Goal: Task Accomplishment & Management: Manage account settings

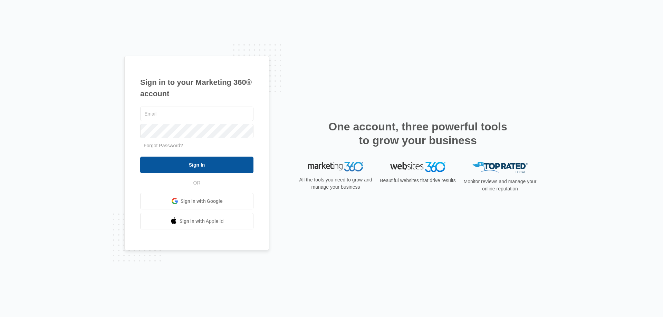
type input "[EMAIL_ADDRESS][DOMAIN_NAME]"
click at [197, 157] on input "Sign In" at bounding box center [196, 165] width 113 height 17
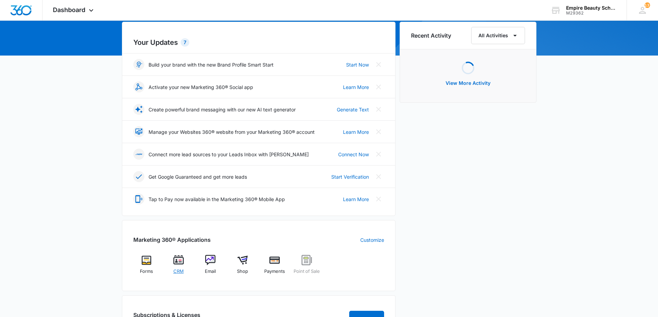
scroll to position [69, 0]
click at [180, 265] on img at bounding box center [178, 260] width 10 height 10
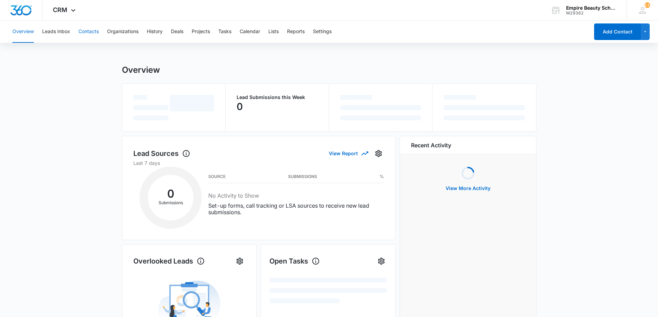
click at [92, 31] on button "Contacts" at bounding box center [88, 32] width 20 height 22
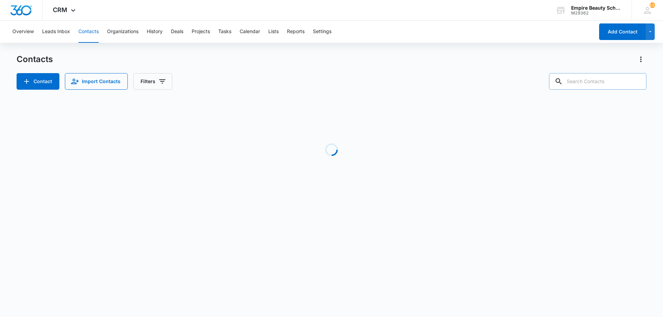
click at [607, 85] on input "text" at bounding box center [597, 81] width 97 height 17
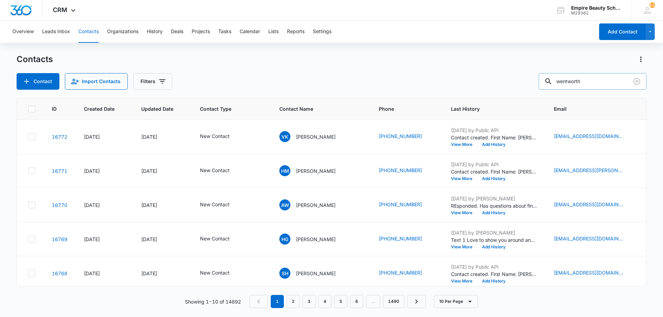
type input "wentworth"
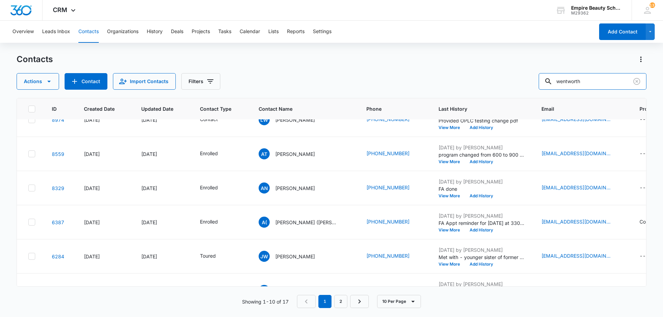
scroll to position [180, 0]
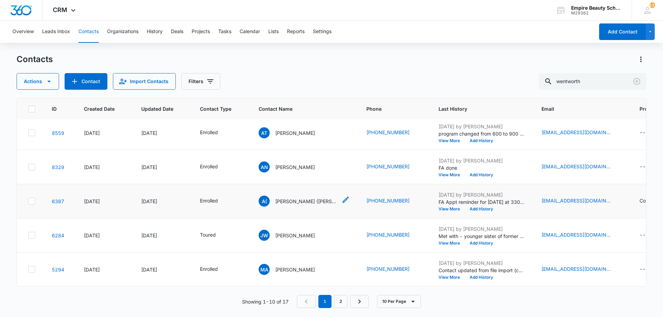
click at [292, 198] on p "Abigail (Abby) Wentworth" at bounding box center [306, 201] width 62 height 7
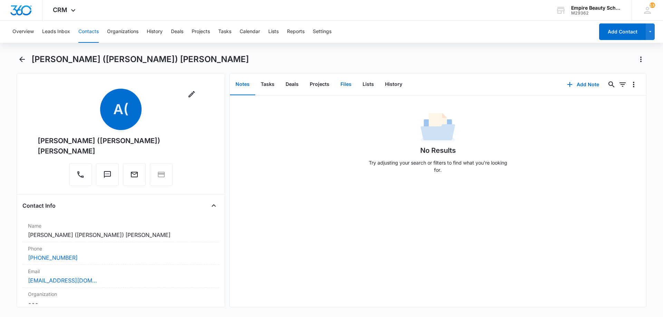
click at [346, 85] on button "Files" at bounding box center [346, 84] width 22 height 21
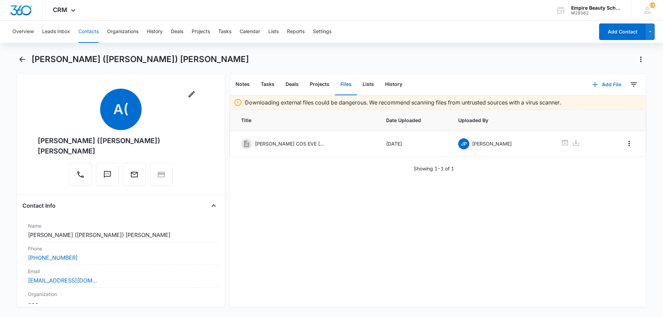
click at [602, 85] on button "Add File" at bounding box center [606, 84] width 43 height 17
click at [600, 106] on div "Upload Files" at bounding box center [598, 106] width 28 height 5
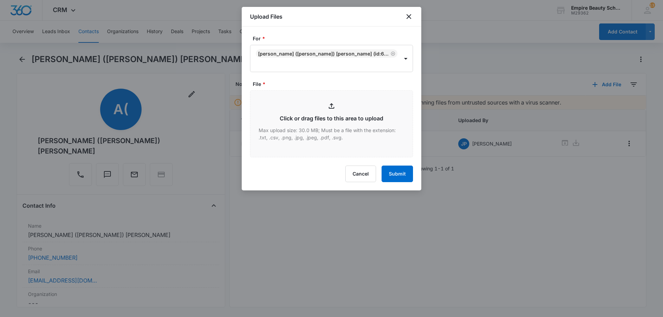
type input "C:\fakepath\Abigail Wentworth COS EVE Feb 2026.pdf"
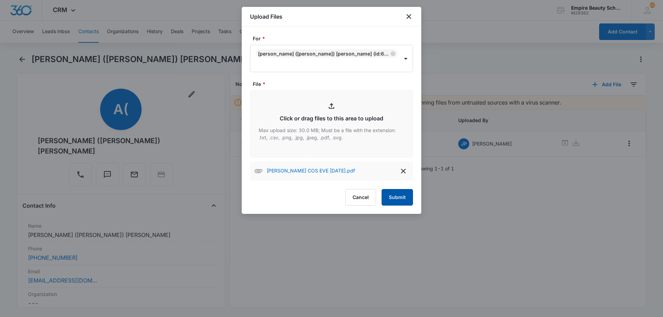
click at [397, 192] on button "Submit" at bounding box center [397, 197] width 31 height 17
